Goal: Information Seeking & Learning: Learn about a topic

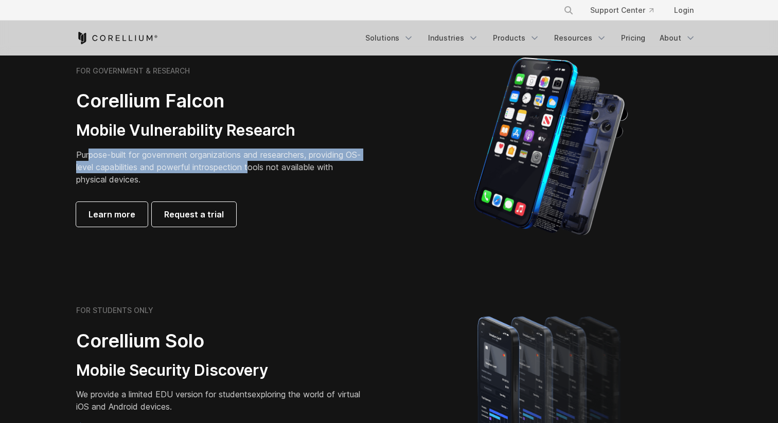
drag, startPoint x: 88, startPoint y: 159, endPoint x: 272, endPoint y: 170, distance: 183.4
click at [271, 170] on p "Purpose-built for government organizations and researchers, providing OS-level …" at bounding box center [220, 167] width 288 height 37
click at [272, 170] on p "Purpose-built for government organizations and researchers, providing OS-level …" at bounding box center [220, 167] width 288 height 37
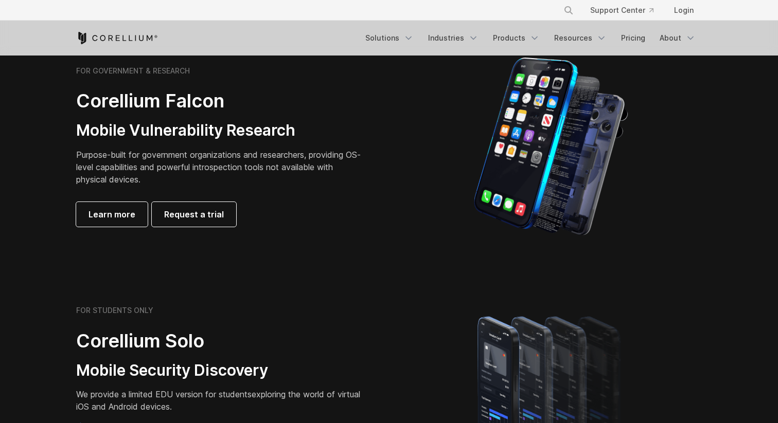
click at [290, 169] on p "Purpose-built for government organizations and researchers, providing OS-level …" at bounding box center [220, 167] width 288 height 37
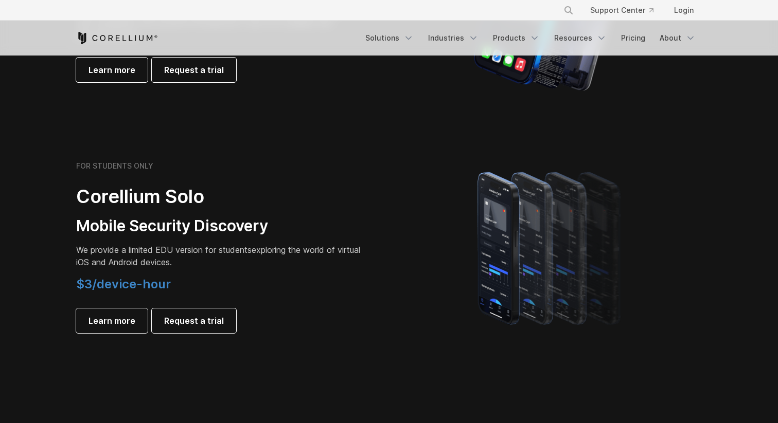
scroll to position [626, 0]
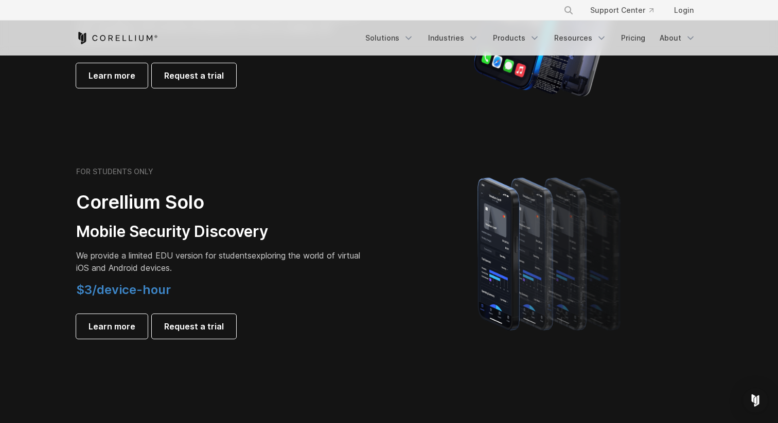
click at [134, 263] on p "We provide a limited EDU version for students exploring the world of virtual iO…" at bounding box center [220, 261] width 288 height 25
click at [178, 263] on p "We provide a limited EDU version for students exploring the world of virtual iO…" at bounding box center [220, 261] width 288 height 25
click at [209, 263] on p "We provide a limited EDU version for students exploring the world of virtual iO…" at bounding box center [220, 261] width 288 height 25
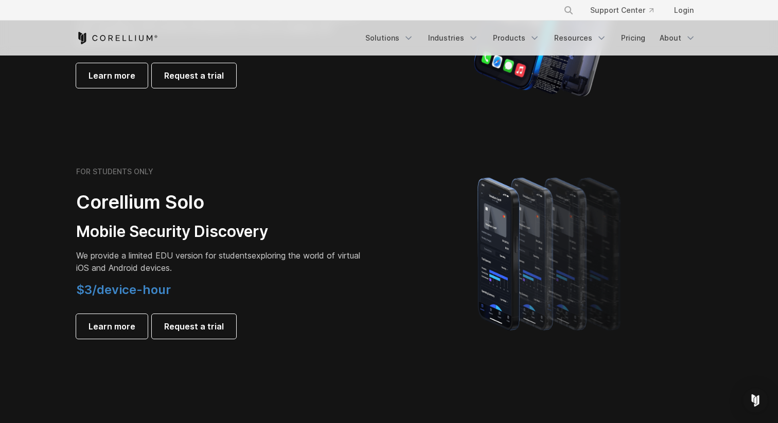
click at [255, 268] on p "We provide a limited EDU version for students exploring the world of virtual iO…" at bounding box center [220, 261] width 288 height 25
click at [266, 258] on p "We provide a limited EDU version for students exploring the world of virtual iO…" at bounding box center [220, 261] width 288 height 25
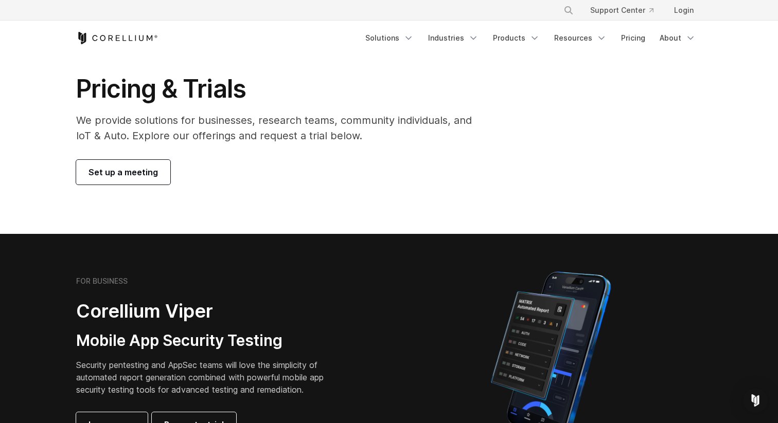
scroll to position [0, 0]
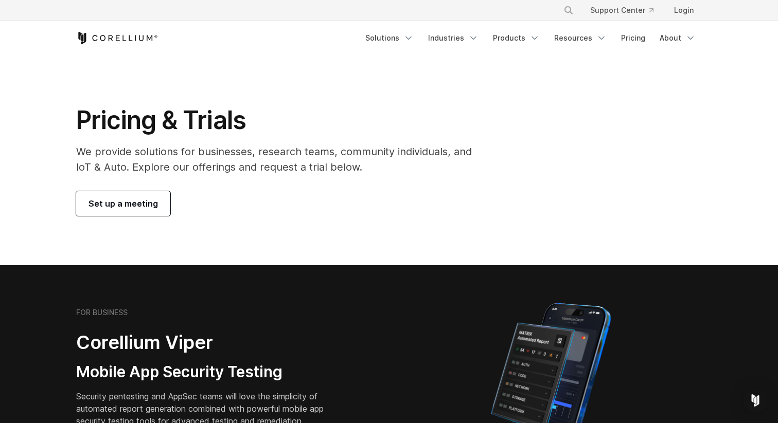
click at [283, 148] on p "We provide solutions for businesses, research teams, community individuals, and…" at bounding box center [281, 159] width 410 height 31
click at [302, 149] on p "We provide solutions for businesses, research teams, community individuals, and…" at bounding box center [281, 159] width 410 height 31
click at [243, 163] on p "We provide solutions for businesses, research teams, community individuals, and…" at bounding box center [281, 159] width 410 height 31
drag, startPoint x: 193, startPoint y: 166, endPoint x: 347, endPoint y: 166, distance: 153.3
click at [345, 166] on p "We provide solutions for businesses, research teams, community individuals, and…" at bounding box center [281, 159] width 410 height 31
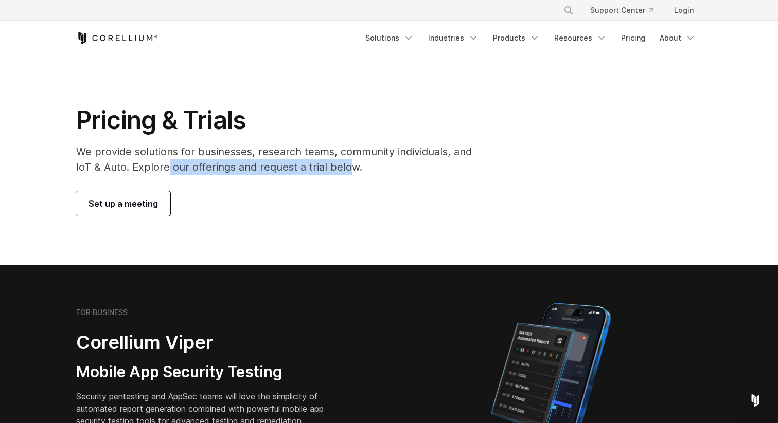
click at [347, 166] on p "We provide solutions for businesses, research teams, community individuals, and…" at bounding box center [281, 159] width 410 height 31
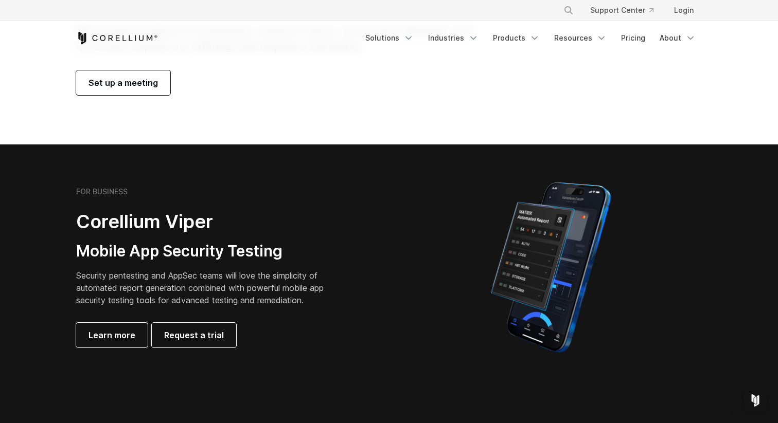
scroll to position [122, 0]
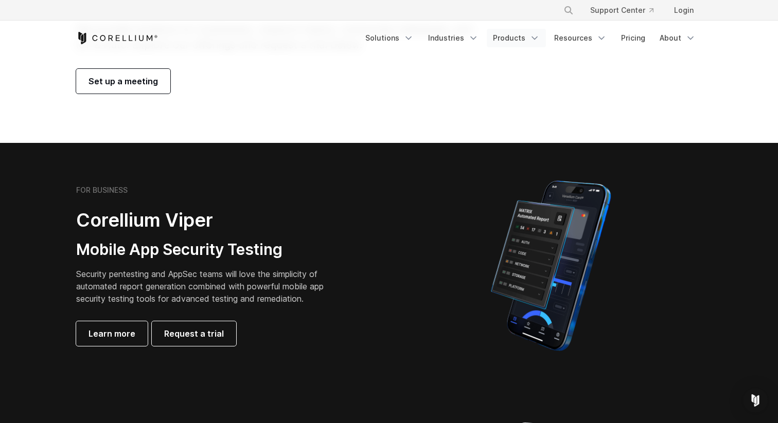
click at [533, 36] on icon "Navigation Menu" at bounding box center [534, 38] width 10 height 10
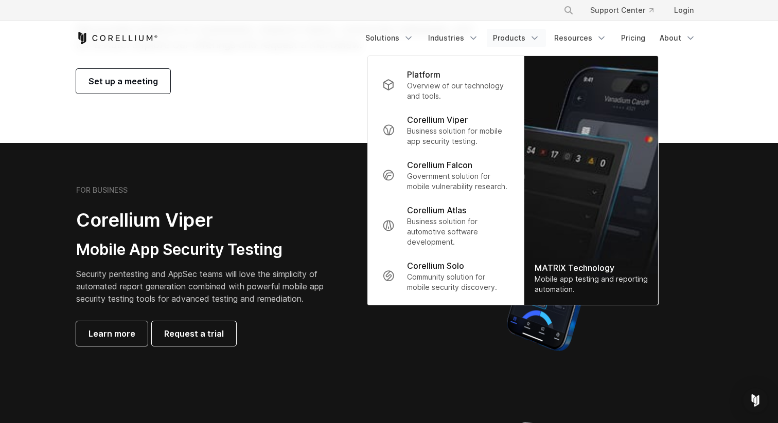
click at [322, 112] on section "Pricing & Trials We provide solutions for businesses, research teams, community…" at bounding box center [389, 38] width 778 height 210
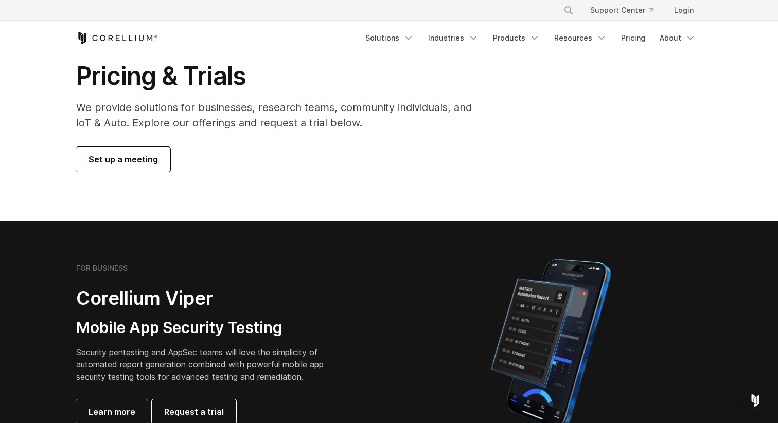
scroll to position [0, 0]
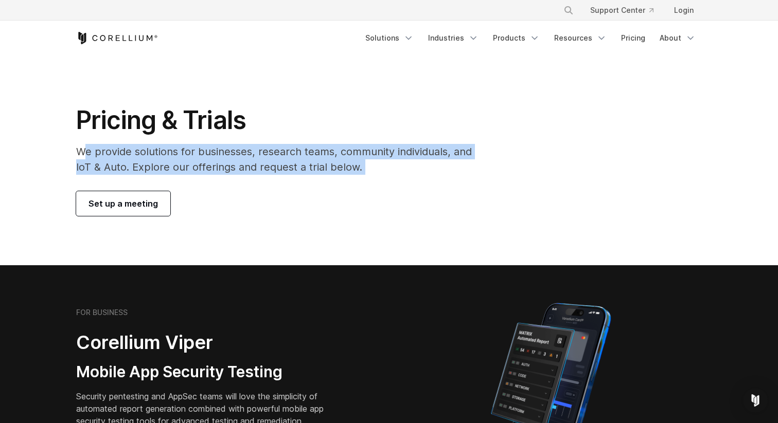
drag, startPoint x: 87, startPoint y: 155, endPoint x: 347, endPoint y: 179, distance: 261.3
click at [347, 179] on div "Pricing & Trials We provide solutions for businesses, research teams, community…" at bounding box center [281, 160] width 430 height 111
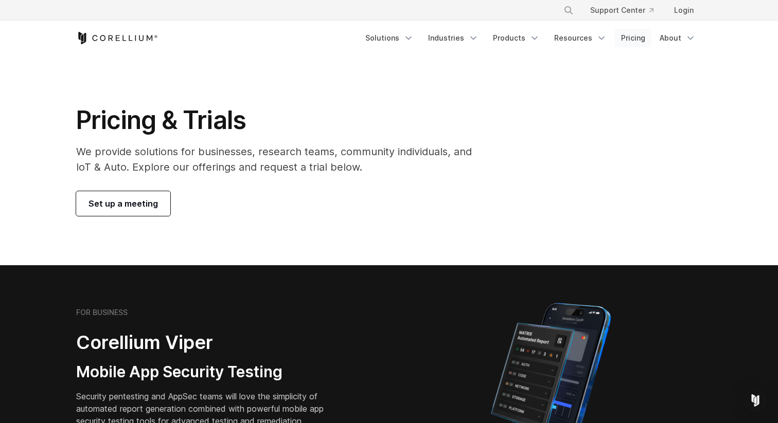
click at [636, 38] on link "Pricing" at bounding box center [633, 38] width 37 height 19
click at [609, 7] on link "Support Center" at bounding box center [622, 10] width 80 height 19
